Goal: Information Seeking & Learning: Find specific fact

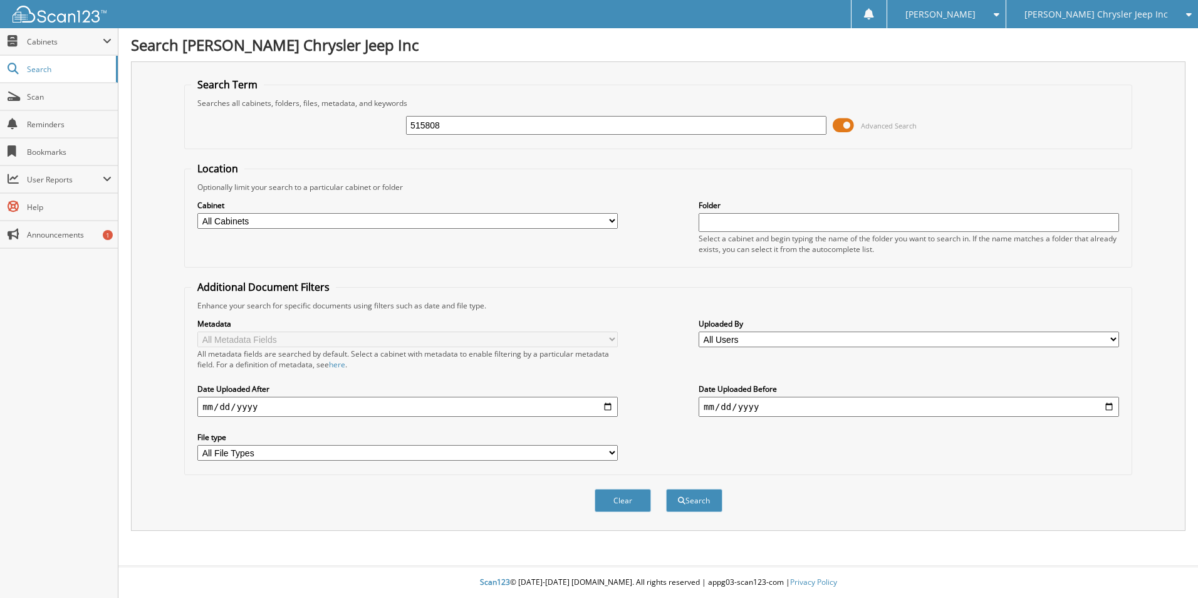
type input "515808"
click at [666, 489] on button "Search" at bounding box center [694, 500] width 56 height 23
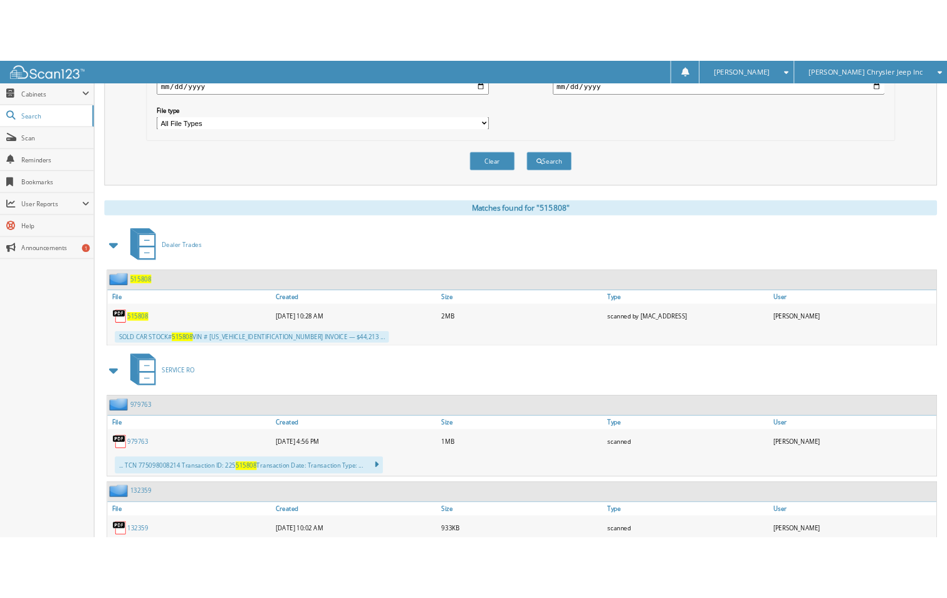
scroll to position [376, 0]
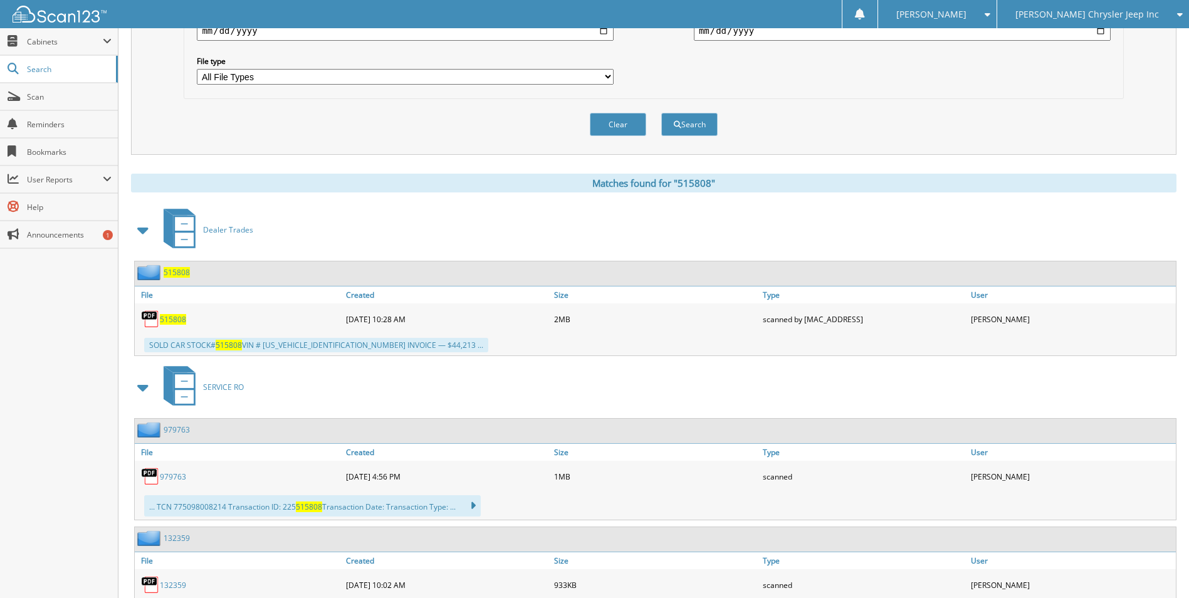
click at [179, 317] on span "515808" at bounding box center [173, 319] width 26 height 11
